Goal: Check status: Check status

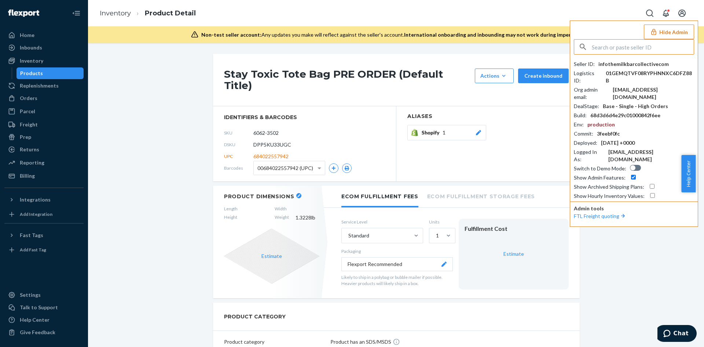
click at [629, 44] on input "text" at bounding box center [643, 47] width 102 height 15
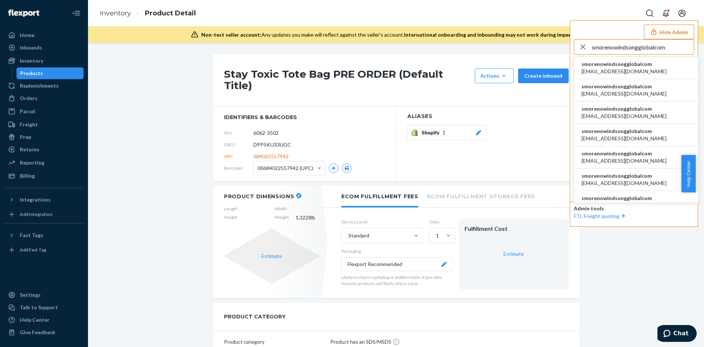
type input "smorenowindsongglobalcom"
click at [621, 65] on span "smorenowindsongglobalcom" at bounding box center [624, 64] width 85 height 7
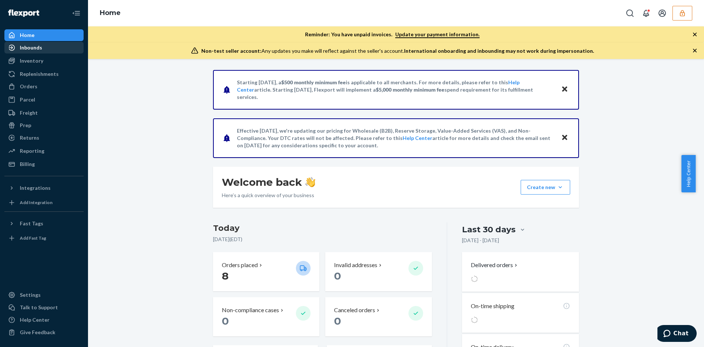
click at [39, 42] on link "Inbounds" at bounding box center [43, 48] width 79 height 12
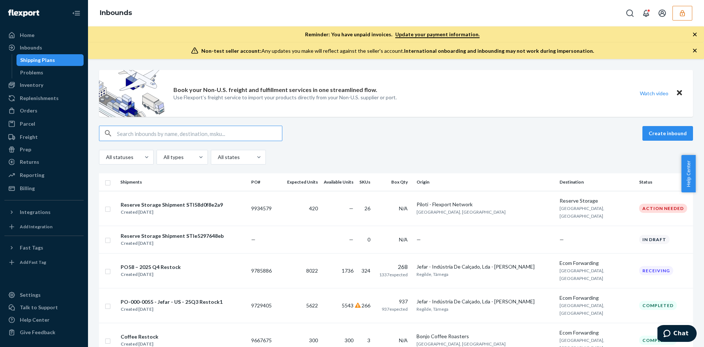
click at [189, 131] on input "text" at bounding box center [199, 133] width 165 height 15
paste input "9934579"
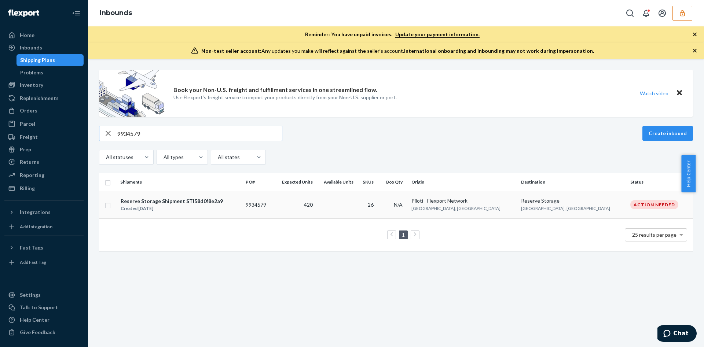
type input "9934579"
click at [230, 213] on td "Reserve Storage Shipment STI58d0f8e2a9 Created Sep 12, 2025" at bounding box center [179, 205] width 125 height 28
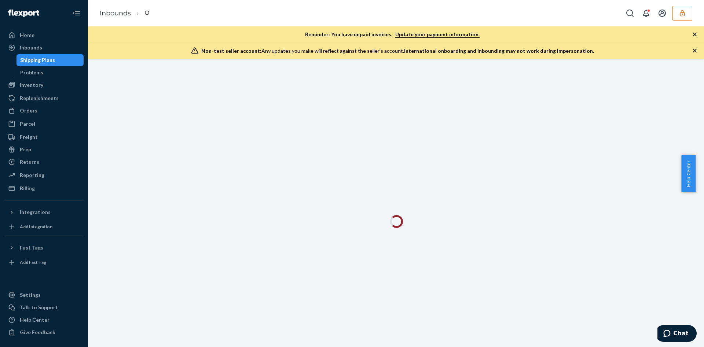
click at [230, 213] on div at bounding box center [396, 203] width 616 height 288
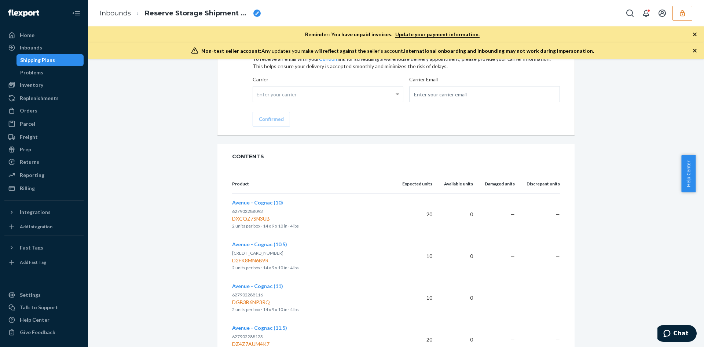
scroll to position [691, 0]
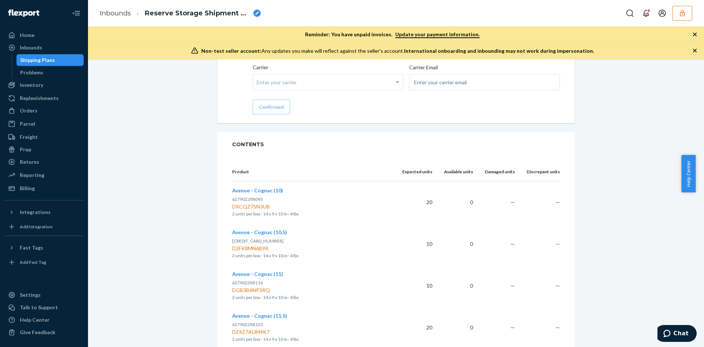
click at [167, 261] on div "Reserve Storage shipment Action Needed Shipment ID 1239466 Flexport PO# 9934579…" at bounding box center [396, 330] width 605 height 1895
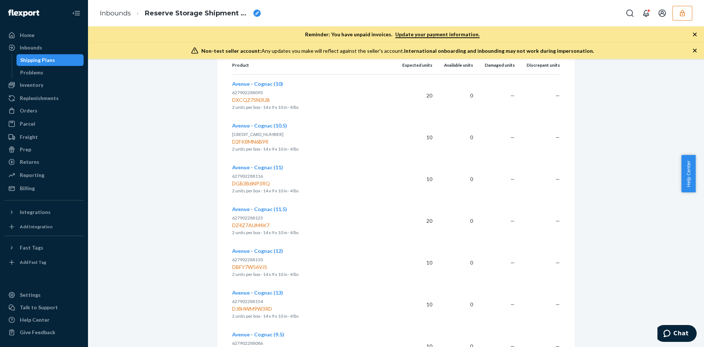
scroll to position [1050, 0]
drag, startPoint x: 167, startPoint y: 261, endPoint x: 120, endPoint y: 146, distance: 124.3
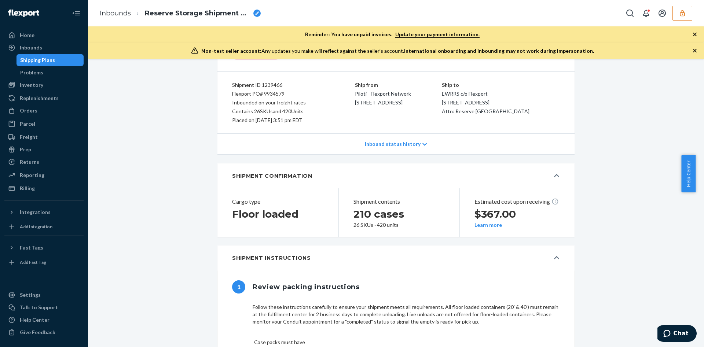
scroll to position [0, 0]
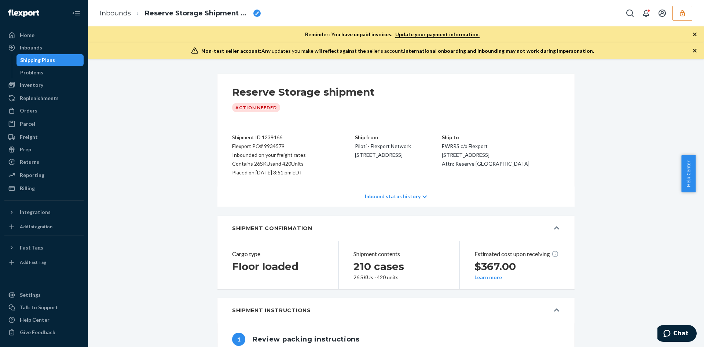
click at [682, 10] on icon "button" at bounding box center [682, 13] width 5 height 6
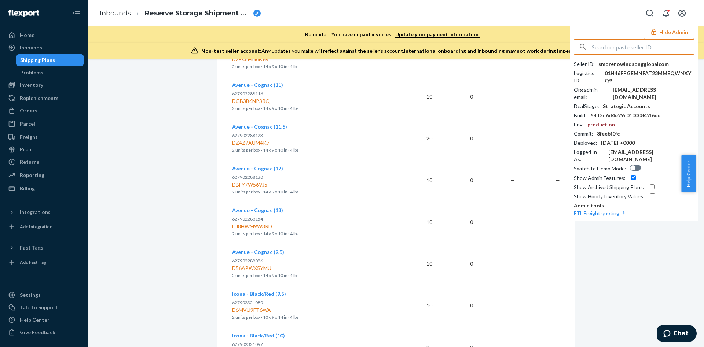
scroll to position [770, 0]
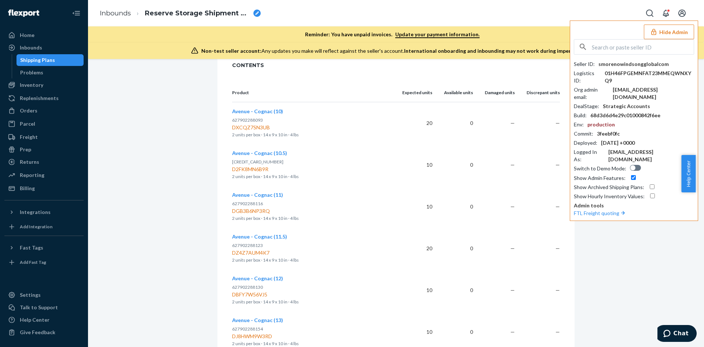
click at [195, 127] on div "Reserve Storage shipment Action Needed Shipment ID 1239466 Flexport PO# 9934579…" at bounding box center [396, 250] width 605 height 1895
click at [655, 33] on icon "button" at bounding box center [653, 32] width 5 height 6
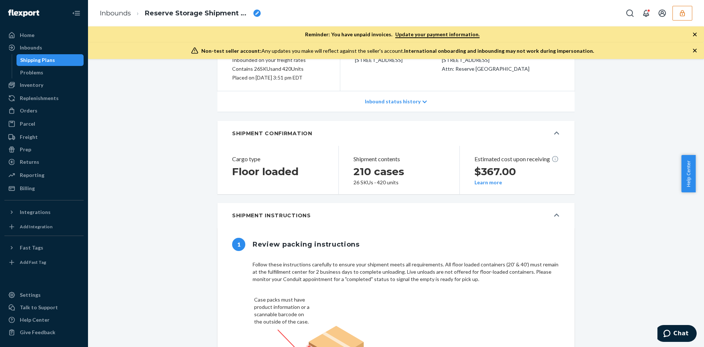
scroll to position [3, 0]
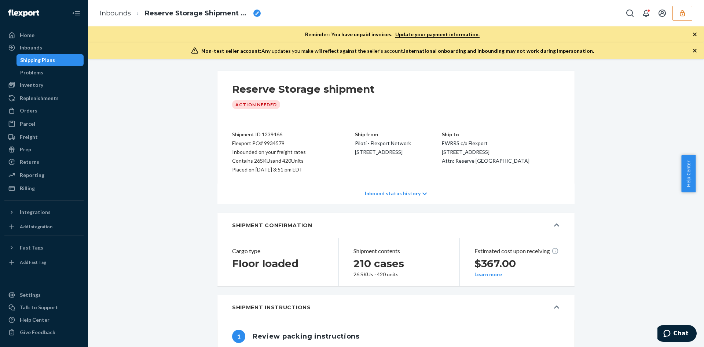
click at [684, 3] on div "Inbounds Reserve Storage Shipment STI58d0f8e2a9" at bounding box center [396, 13] width 616 height 26
click at [684, 7] on button "button" at bounding box center [683, 13] width 20 height 15
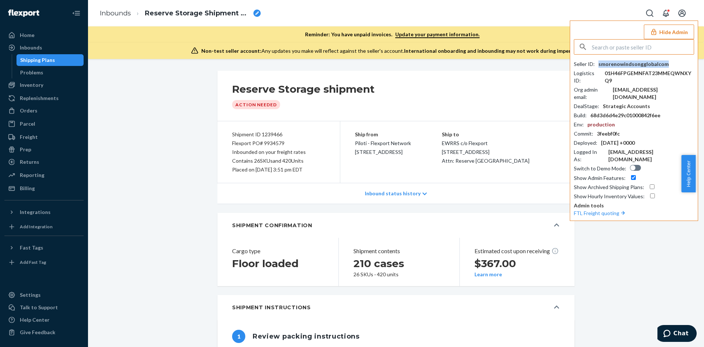
click at [636, 61] on div "smorenowindsongglobalcom" at bounding box center [634, 64] width 70 height 7
drag, startPoint x: 188, startPoint y: 330, endPoint x: 190, endPoint y: 299, distance: 31.3
drag, startPoint x: 249, startPoint y: 141, endPoint x: 280, endPoint y: 142, distance: 31.2
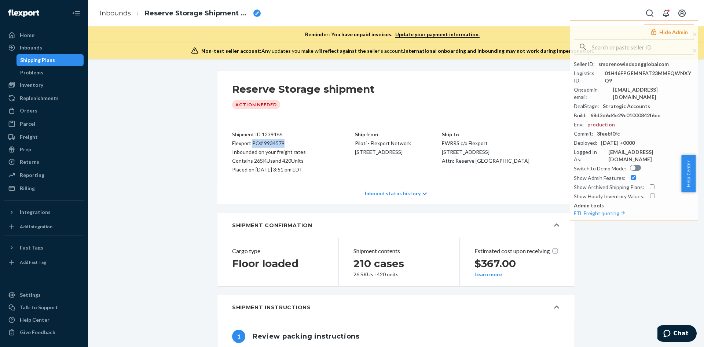
click at [280, 142] on div "Flexport PO# 9934579" at bounding box center [278, 143] width 93 height 9
copy div "PO# 9934579"
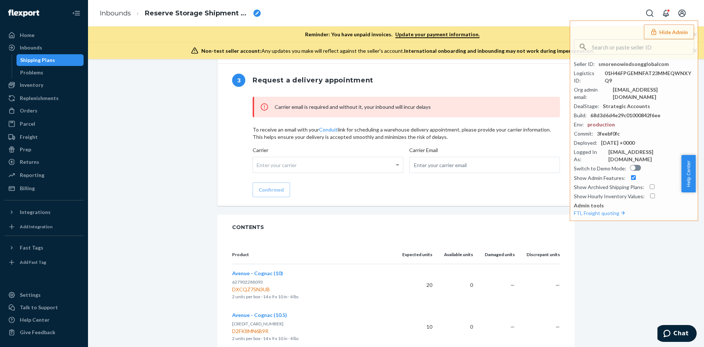
scroll to position [773, 0]
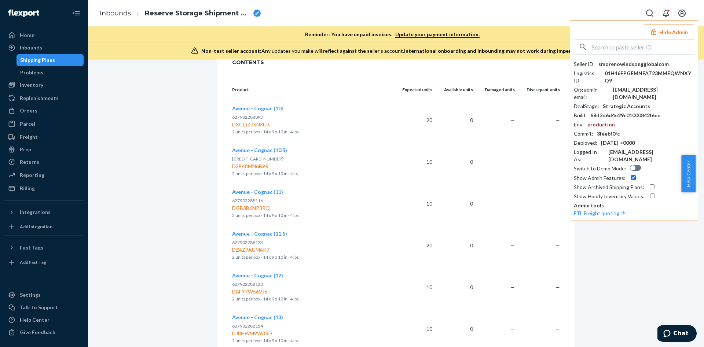
click at [669, 28] on button "Hide Admin" at bounding box center [669, 32] width 50 height 15
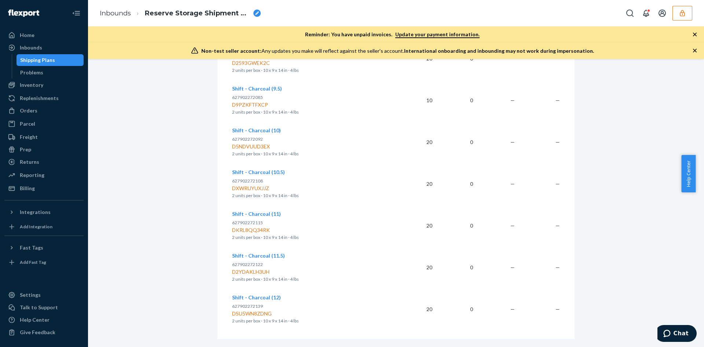
scroll to position [1653, 0]
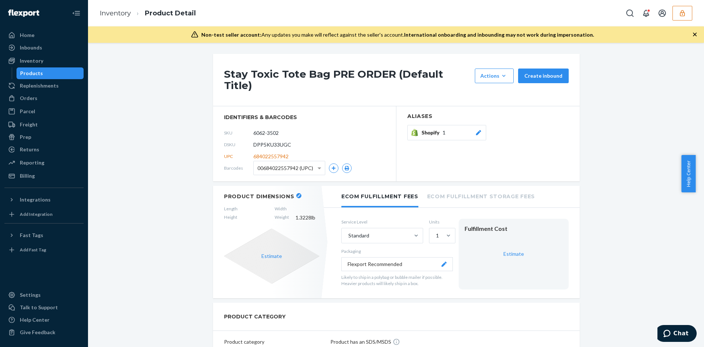
click at [258, 141] on span "DPP5KU33UGC" at bounding box center [272, 144] width 38 height 7
copy span "DPP5KU33UGC"
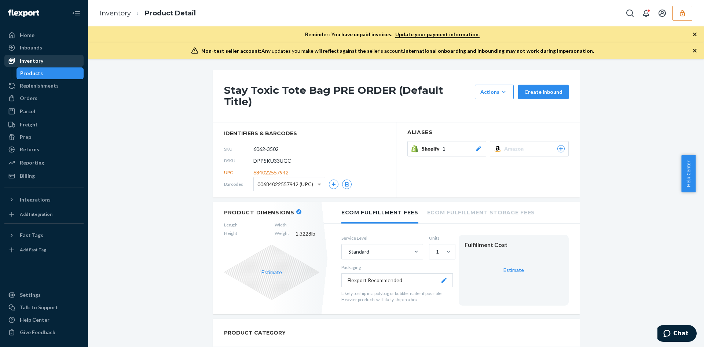
click at [34, 62] on div "Inventory" at bounding box center [31, 60] width 23 height 7
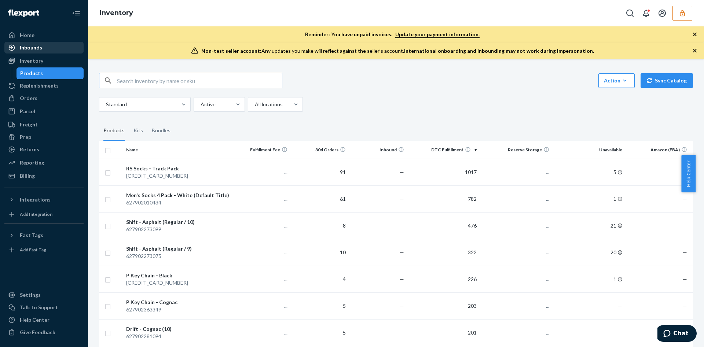
click at [49, 46] on div "Inbounds" at bounding box center [44, 48] width 78 height 10
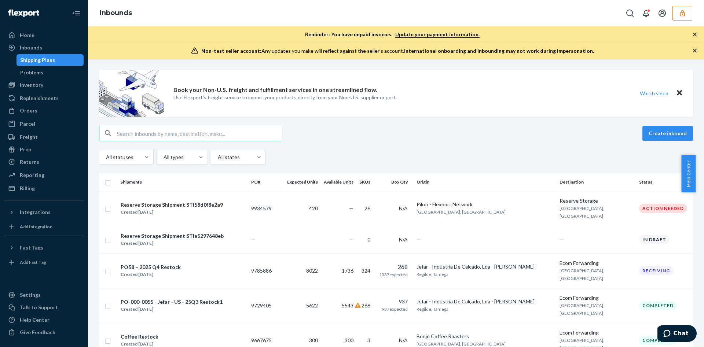
click at [208, 134] on input "text" at bounding box center [199, 133] width 165 height 15
paste input "9933896"
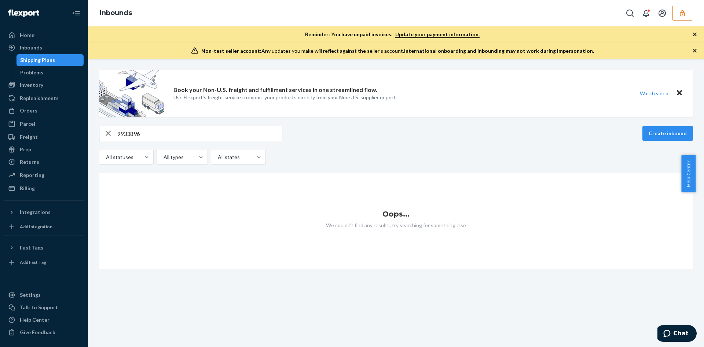
type input "9933896"
click at [684, 8] on button "button" at bounding box center [683, 13] width 20 height 15
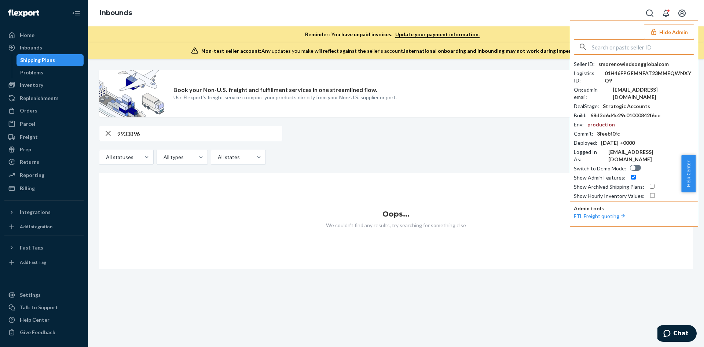
click at [643, 48] on input "text" at bounding box center [643, 47] width 102 height 15
paste input "info@themilkbarcollective.com"
type input "info@themilkbarcollective.com"
click at [613, 61] on span "infothemilkbarcollectivecom" at bounding box center [624, 64] width 85 height 7
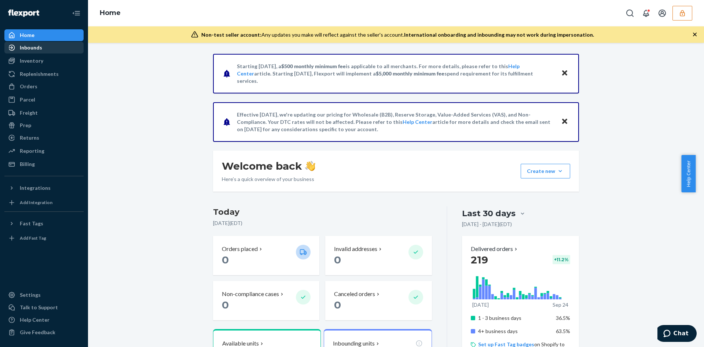
click at [35, 47] on div "Inbounds" at bounding box center [31, 47] width 22 height 7
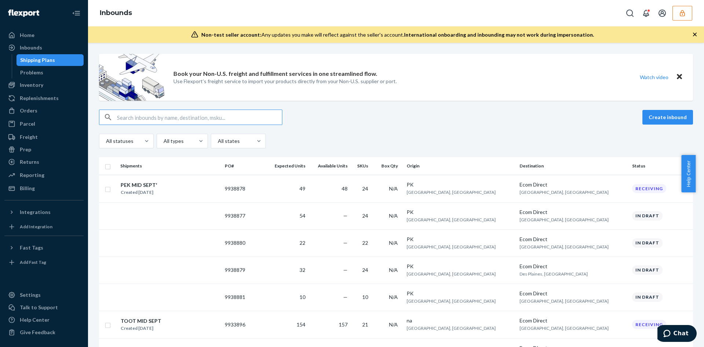
paste input "9933896"
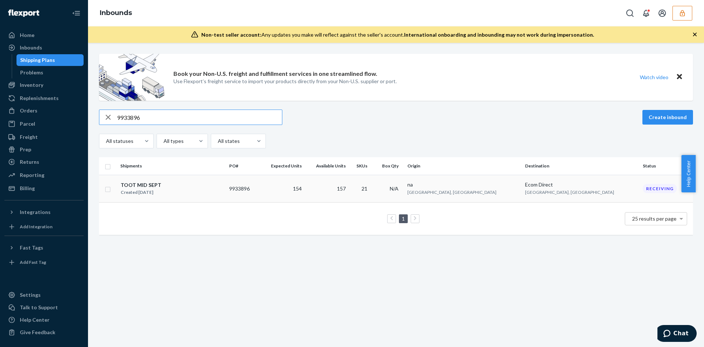
type input "9933896"
click at [197, 200] on td "TOOT MID SEPT Created [DATE]" at bounding box center [171, 189] width 109 height 28
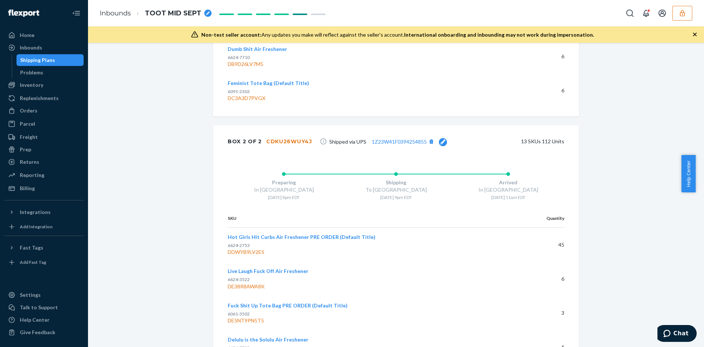
scroll to position [1955, 0]
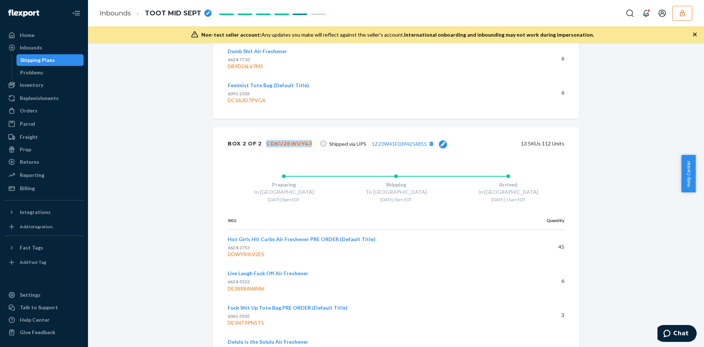
click at [307, 143] on div "Box 2 of 2 CDKU26WUY4J Shipped via UPS 1Z23W41F0394254855 13 SKUs 112 Units" at bounding box center [396, 144] width 366 height 32
copy div "CDKU26WUY4J"
